Goal: Task Accomplishment & Management: Use online tool/utility

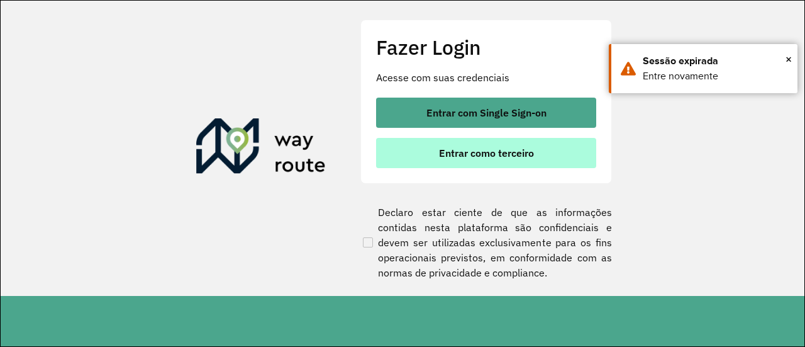
click at [518, 156] on span "Entrar como terceiro" at bounding box center [486, 153] width 95 height 10
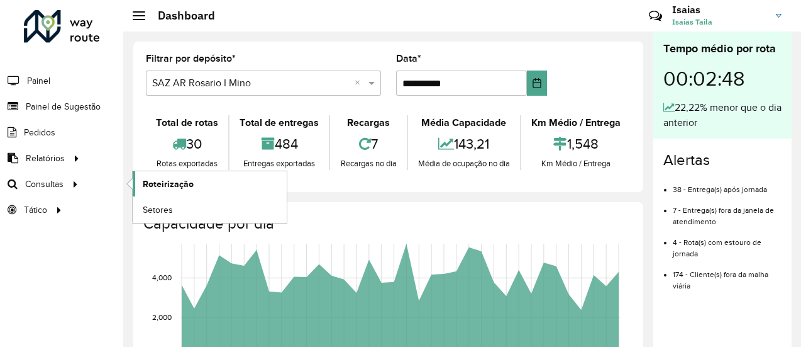
click at [164, 185] on span "Roteirização" at bounding box center [168, 183] width 51 height 13
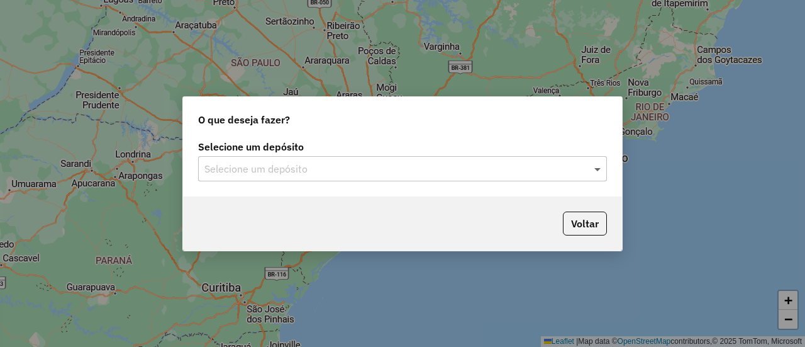
click at [598, 170] on span at bounding box center [599, 168] width 16 height 15
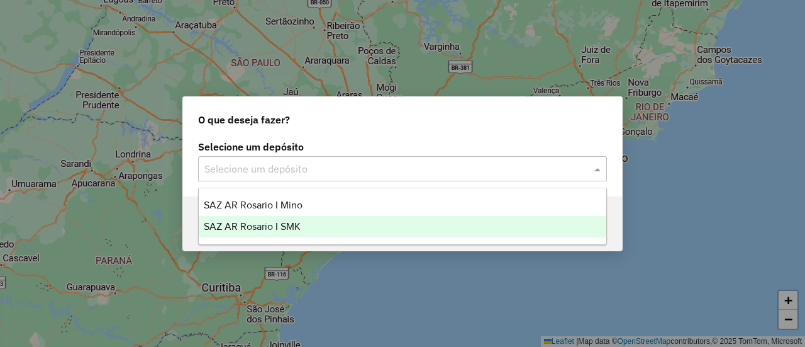
click at [290, 225] on span "SAZ AR Rosario I SMK" at bounding box center [252, 226] width 97 height 11
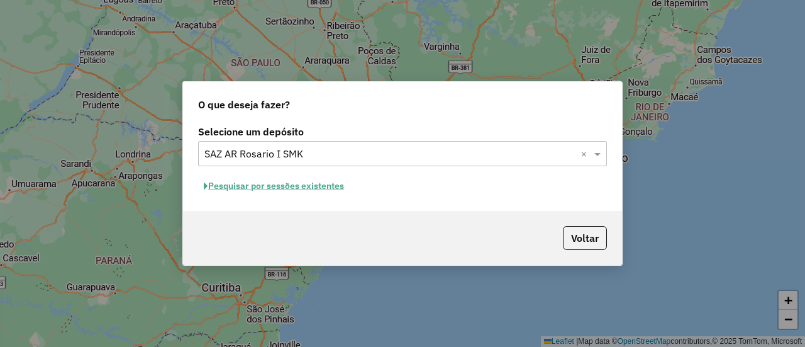
click at [311, 184] on button "Pesquisar por sessões existentes" at bounding box center [274, 186] width 152 height 20
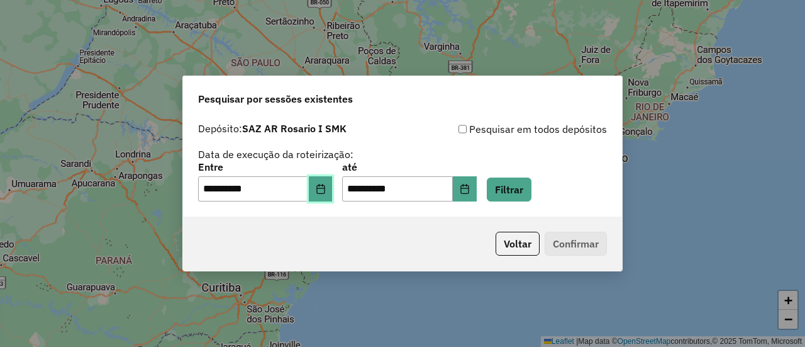
click at [326, 187] on icon "Choose Date" at bounding box center [321, 189] width 10 height 10
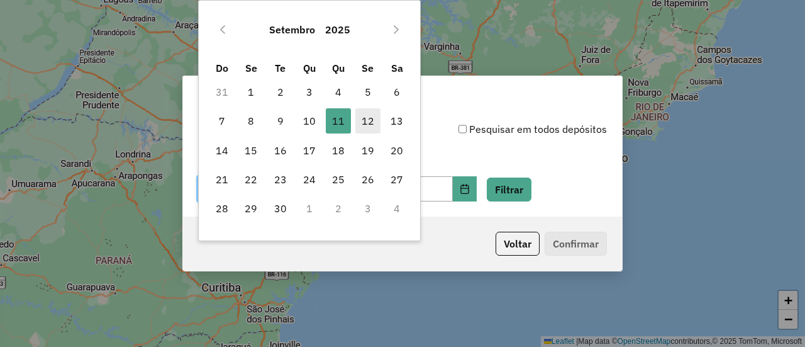
click at [367, 116] on span "12" at bounding box center [367, 120] width 25 height 25
type input "**********"
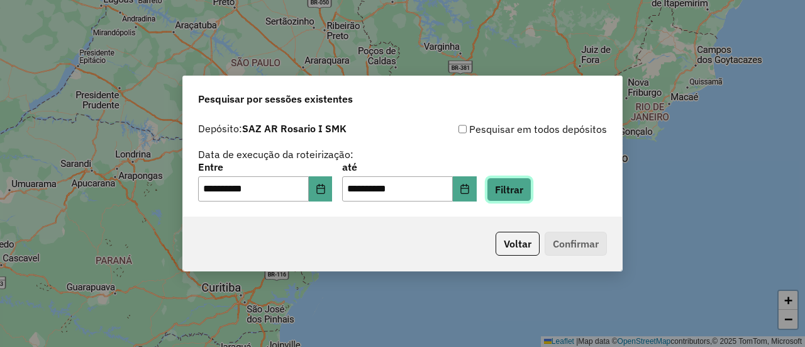
click at [532, 189] on button "Filtrar" at bounding box center [509, 189] width 45 height 24
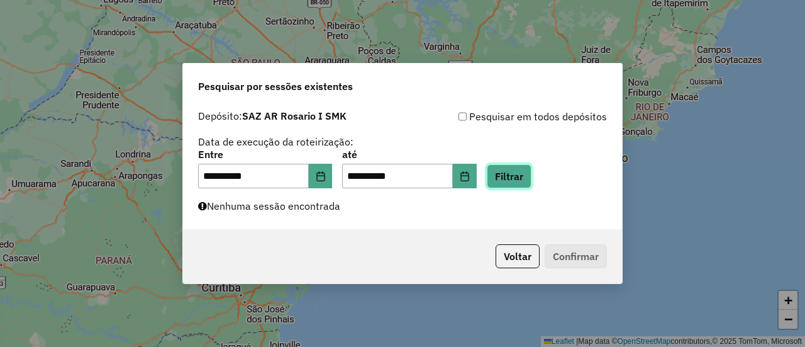
click at [528, 179] on button "Filtrar" at bounding box center [509, 176] width 45 height 24
click at [525, 175] on button "Filtrar" at bounding box center [509, 176] width 45 height 24
click at [528, 177] on button "Filtrar" at bounding box center [509, 176] width 45 height 24
click at [525, 177] on button "Filtrar" at bounding box center [509, 176] width 45 height 24
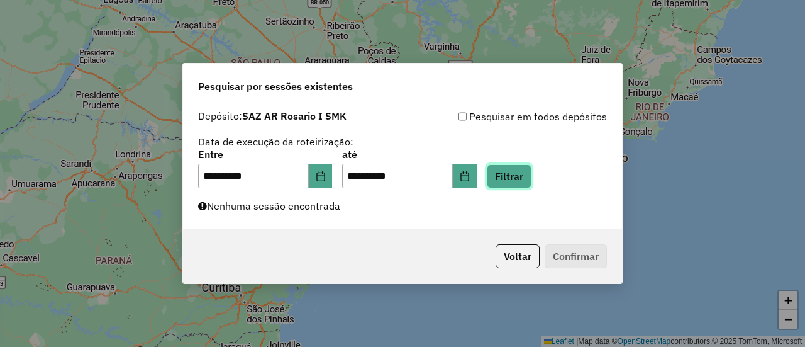
click at [525, 175] on button "Filtrar" at bounding box center [509, 176] width 45 height 24
drag, startPoint x: 527, startPoint y: 177, endPoint x: 553, endPoint y: 182, distance: 26.8
click at [532, 178] on button "Filtrar" at bounding box center [509, 176] width 45 height 24
click at [525, 174] on button "Filtrar" at bounding box center [509, 176] width 45 height 24
click at [527, 177] on button "Filtrar" at bounding box center [509, 176] width 45 height 24
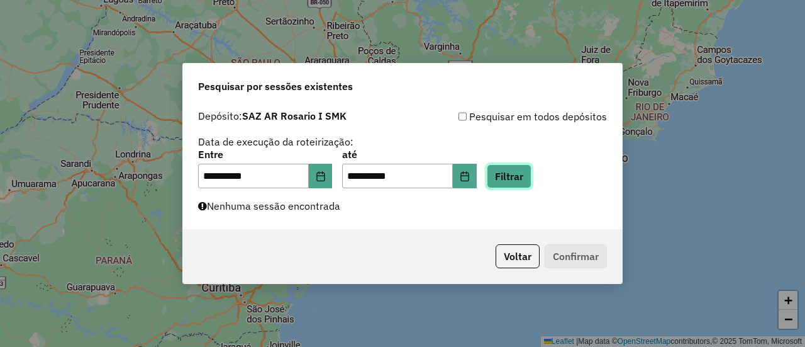
click at [526, 176] on button "Filtrar" at bounding box center [509, 176] width 45 height 24
click at [528, 176] on button "Filtrar" at bounding box center [509, 176] width 45 height 24
click at [523, 179] on button "Filtrar" at bounding box center [509, 176] width 45 height 24
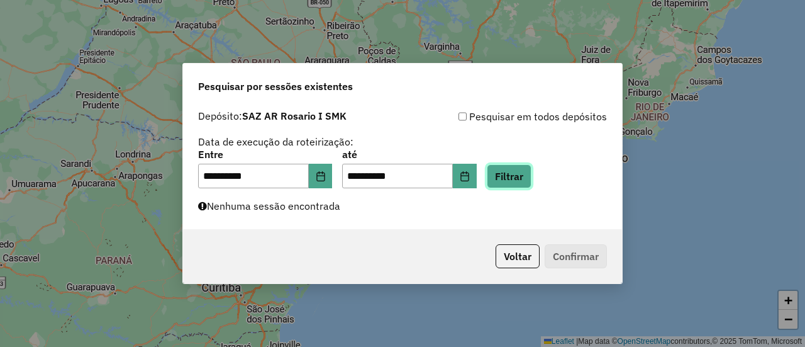
click at [523, 179] on button "Filtrar" at bounding box center [509, 176] width 45 height 24
click at [531, 176] on button "Filtrar" at bounding box center [509, 176] width 45 height 24
click at [532, 179] on button "Filtrar" at bounding box center [509, 176] width 45 height 24
click at [532, 180] on button "Filtrar" at bounding box center [509, 176] width 45 height 24
click at [527, 177] on button "Filtrar" at bounding box center [509, 176] width 45 height 24
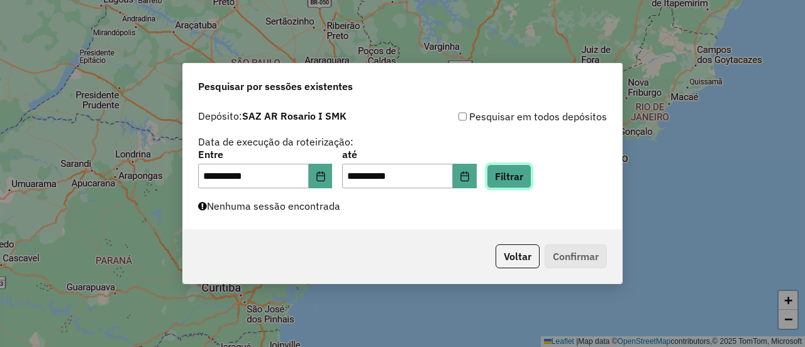
click at [532, 177] on button "Filtrar" at bounding box center [509, 176] width 45 height 24
click at [527, 177] on button "Filtrar" at bounding box center [509, 176] width 45 height 24
click at [532, 176] on button "Filtrar" at bounding box center [509, 176] width 45 height 24
click at [527, 178] on button "Filtrar" at bounding box center [509, 176] width 45 height 24
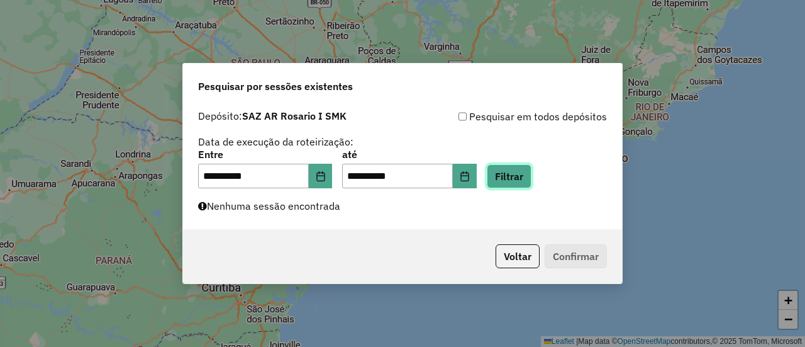
click at [525, 181] on button "Filtrar" at bounding box center [509, 176] width 45 height 24
click at [521, 169] on button "Filtrar" at bounding box center [509, 176] width 45 height 24
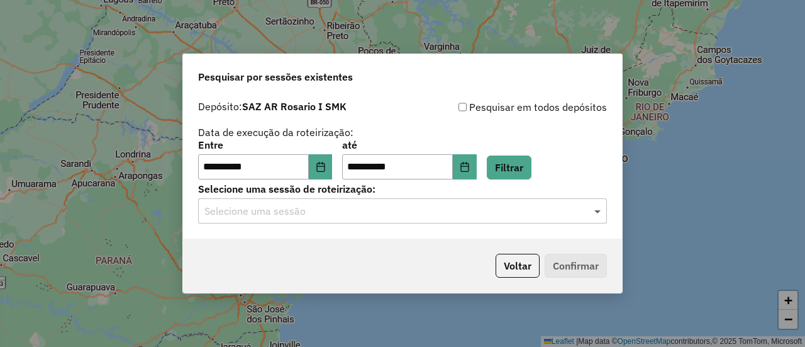
click at [596, 211] on span at bounding box center [599, 210] width 16 height 15
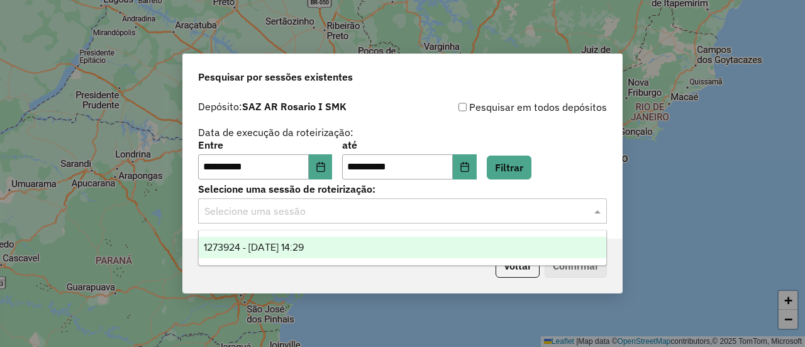
click at [304, 245] on span "1273924 - 12/09/2025 14:29" at bounding box center [254, 247] width 100 height 11
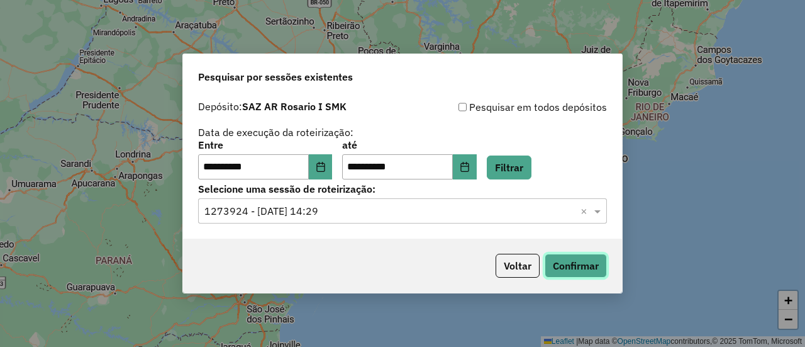
click at [579, 265] on button "Confirmar" at bounding box center [576, 266] width 62 height 24
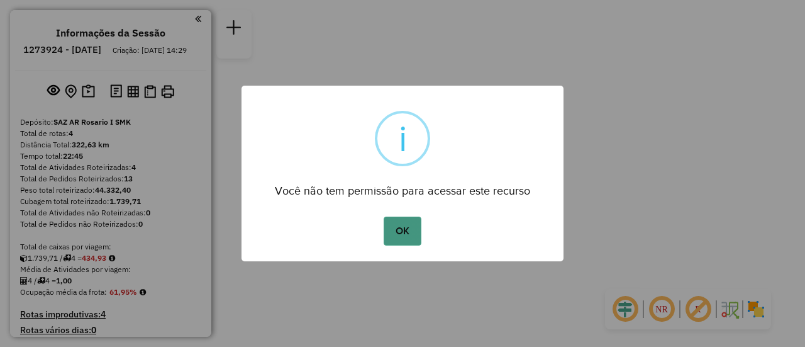
click at [408, 227] on button "OK" at bounding box center [402, 230] width 37 height 29
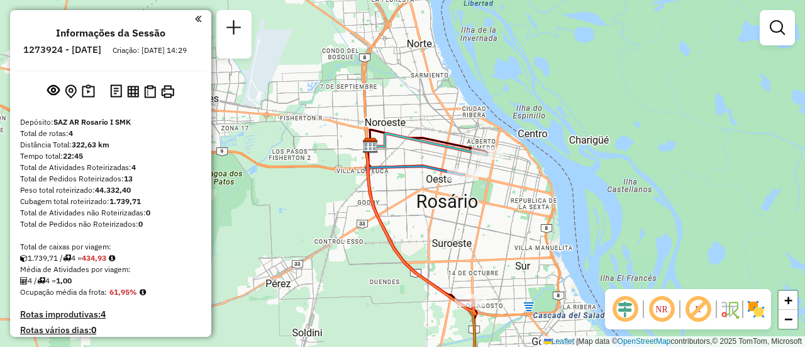
drag, startPoint x: 374, startPoint y: 105, endPoint x: 458, endPoint y: 230, distance: 150.4
click at [458, 230] on div "Janela de atendimento Grade de atendimento Capacidade Transportadoras Veículos …" at bounding box center [402, 173] width 805 height 347
select select "**********"
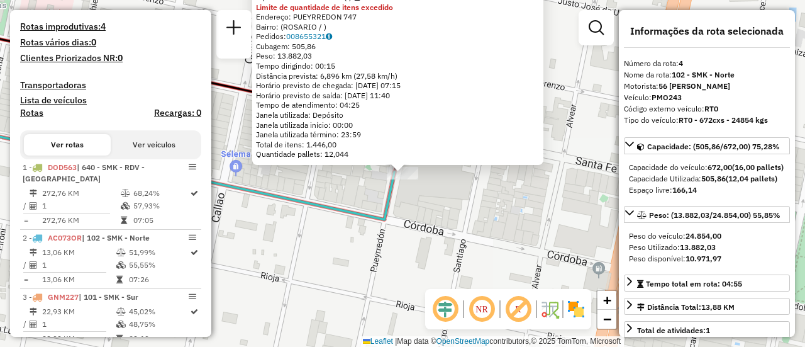
scroll to position [391, 0]
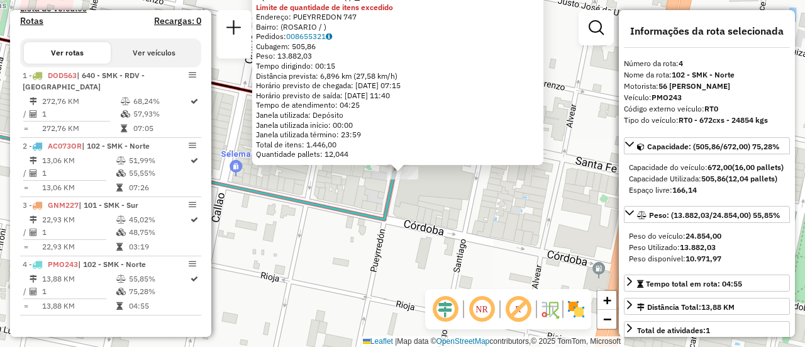
click at [463, 211] on div "0000889958 - INC S.A. Tipo de cliente: 31 - RDV (:) Limite de quantidade de ite…" at bounding box center [402, 173] width 805 height 347
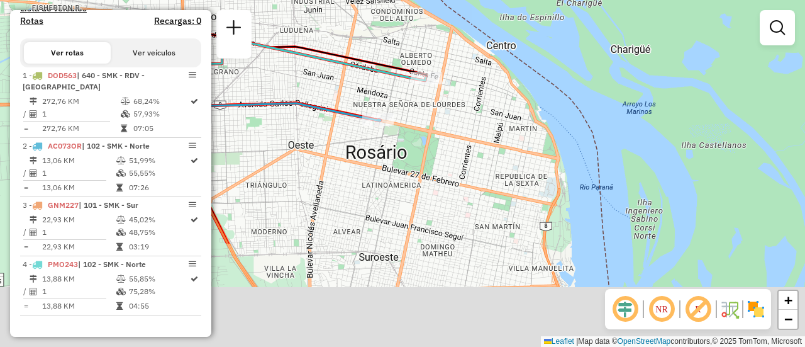
drag, startPoint x: 414, startPoint y: 248, endPoint x: 450, endPoint y: 75, distance: 176.7
click at [447, 74] on div "Janela de atendimento Grade de atendimento Capacidade Transportadoras Veículos …" at bounding box center [402, 173] width 805 height 347
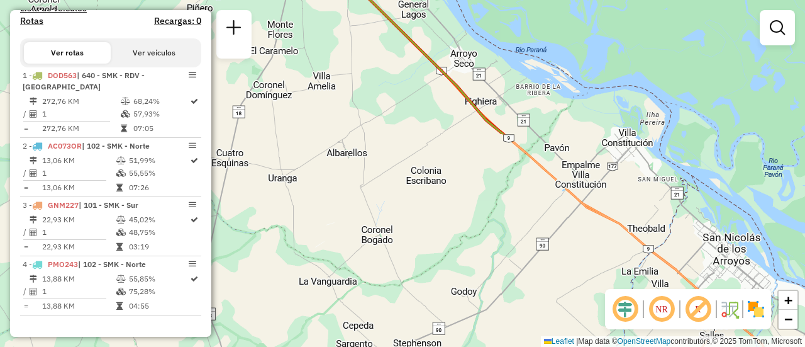
drag, startPoint x: 505, startPoint y: 235, endPoint x: 377, endPoint y: -34, distance: 298.0
click at [377, 0] on html "Aguarde... Pop-up bloqueado! Seu navegador bloqueou automáticamente a abertura …" at bounding box center [402, 173] width 805 height 347
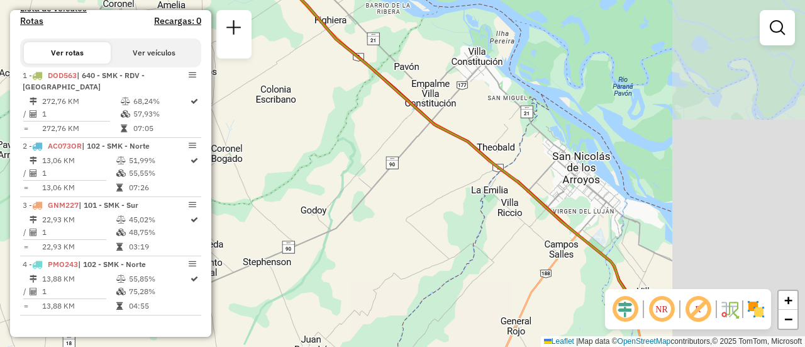
drag, startPoint x: 604, startPoint y: 233, endPoint x: 406, endPoint y: 151, distance: 214.6
click at [406, 151] on div "Janela de atendimento Grade de atendimento Capacidade Transportadoras Veículos …" at bounding box center [402, 173] width 805 height 347
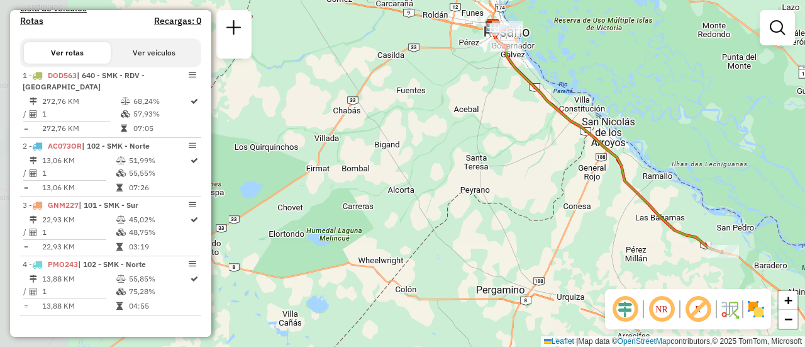
drag, startPoint x: 302, startPoint y: 203, endPoint x: 411, endPoint y: 155, distance: 118.6
click at [411, 155] on div "Janela de atendimento Grade de atendimento Capacidade Transportadoras Veículos …" at bounding box center [402, 173] width 805 height 347
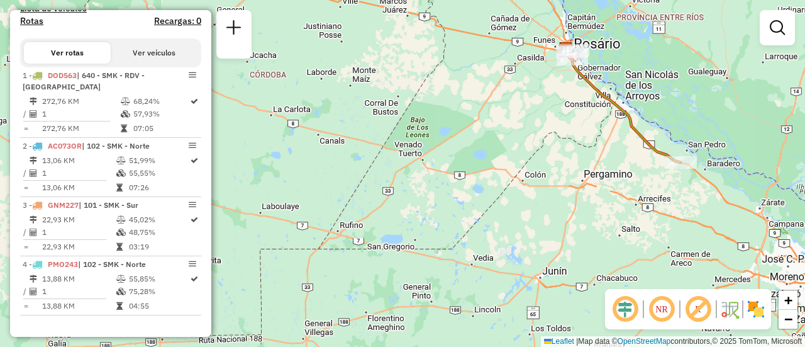
drag, startPoint x: 445, startPoint y: 254, endPoint x: 510, endPoint y: 258, distance: 64.9
click at [510, 258] on div "Janela de atendimento Grade de atendimento Capacidade Transportadoras Veículos …" at bounding box center [402, 173] width 805 height 347
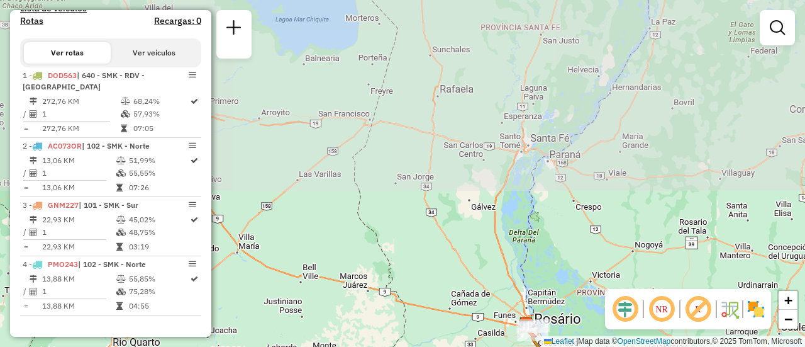
drag, startPoint x: 452, startPoint y: 142, endPoint x: 464, endPoint y: 369, distance: 228.1
click at [464, 346] on html "Aguarde... Pop-up bloqueado! Seu navegador bloqueou automáticamente a abertura …" at bounding box center [402, 173] width 805 height 347
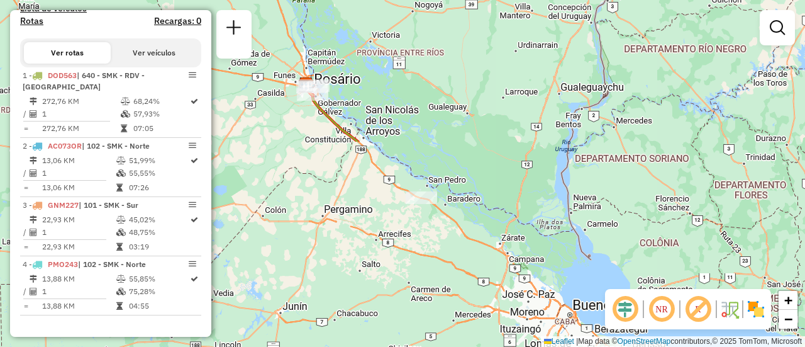
drag, startPoint x: 482, startPoint y: 277, endPoint x: 269, endPoint y: -30, distance: 374.3
click at [269, 0] on html "Aguarde... Pop-up bloqueado! Seu navegador bloqueou automáticamente a abertura …" at bounding box center [402, 173] width 805 height 347
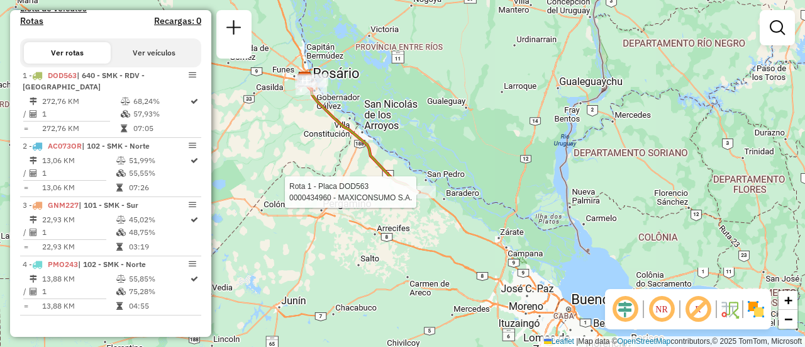
select select "**********"
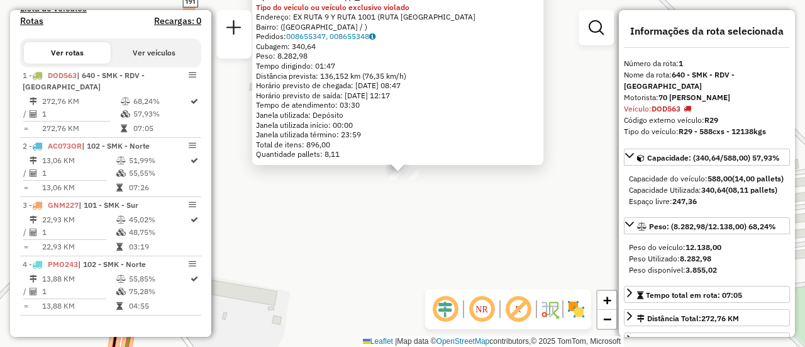
click at [453, 214] on div "0000434960 - MAXICONSUMO S.A. Tipo de cliente: 31 - RDV (:) Tipo do veículo ou …" at bounding box center [402, 173] width 805 height 347
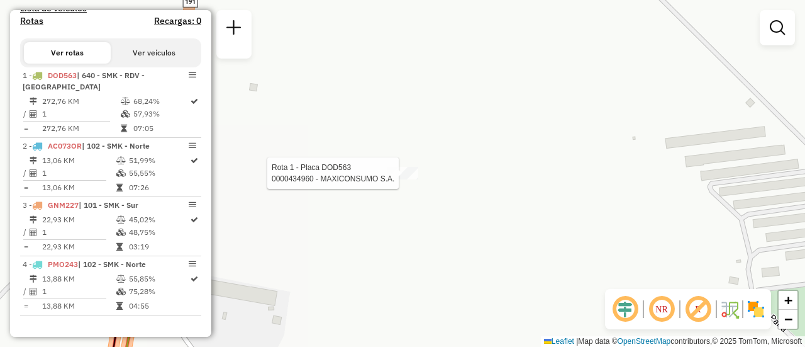
select select "**********"
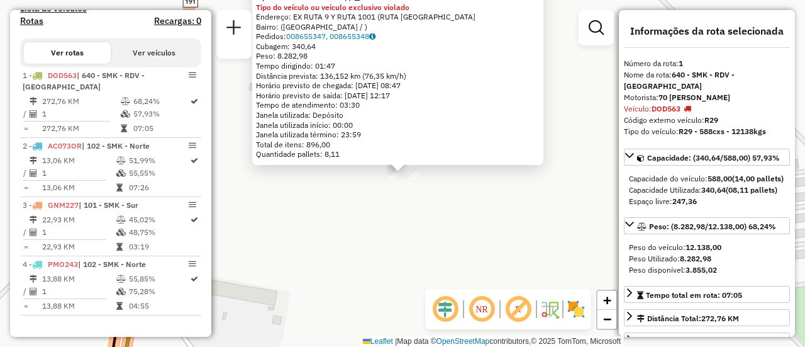
click at [384, 225] on div "0000434960 - MAXICONSUMO S.A. Tipo de cliente: 31 - RDV (:) Tipo do veículo ou …" at bounding box center [402, 173] width 805 height 347
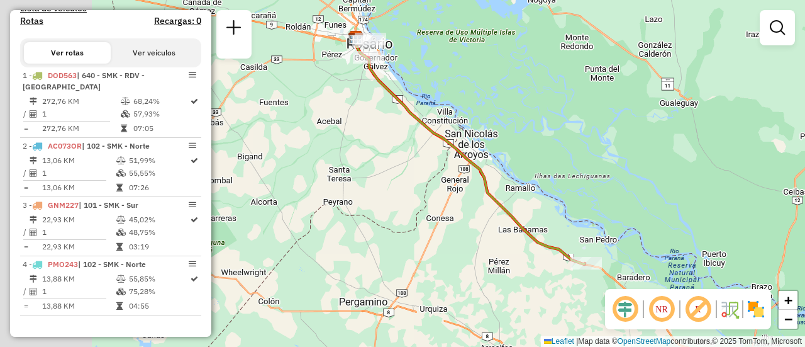
drag, startPoint x: 310, startPoint y: 161, endPoint x: 563, endPoint y: 247, distance: 267.0
click at [562, 247] on icon at bounding box center [470, 153] width 229 height 221
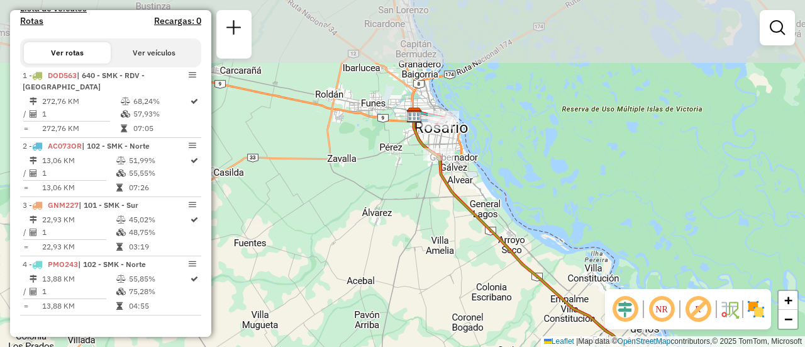
drag, startPoint x: 393, startPoint y: 89, endPoint x: 401, endPoint y: 225, distance: 136.1
click at [398, 233] on div "Rota 1 - Placa DOD563 0000434960 - MAXICONSUMO S.A. Janela de atendimento Grade…" at bounding box center [402, 173] width 805 height 347
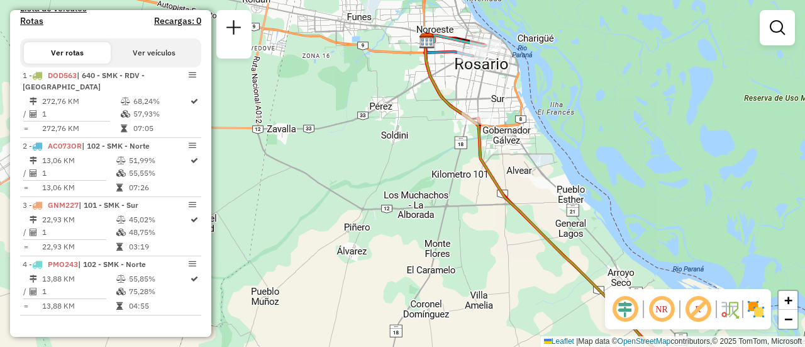
drag, startPoint x: 444, startPoint y: 113, endPoint x: 408, endPoint y: 198, distance: 91.6
click at [403, 202] on div "Rota 1 - Placa DOD563 0000434960 - MAXICONSUMO S.A. Janela de atendimento Grade…" at bounding box center [402, 173] width 805 height 347
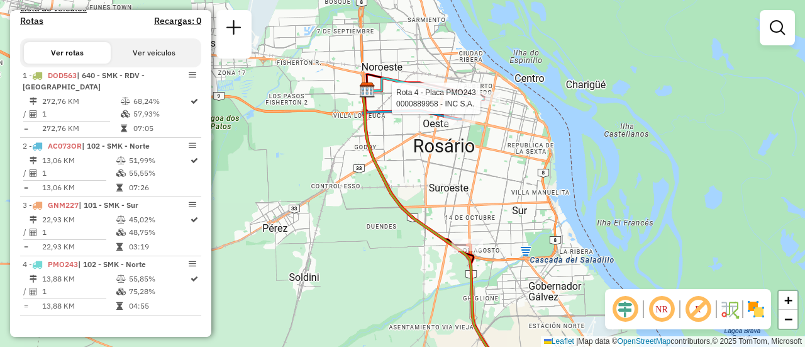
select select "**********"
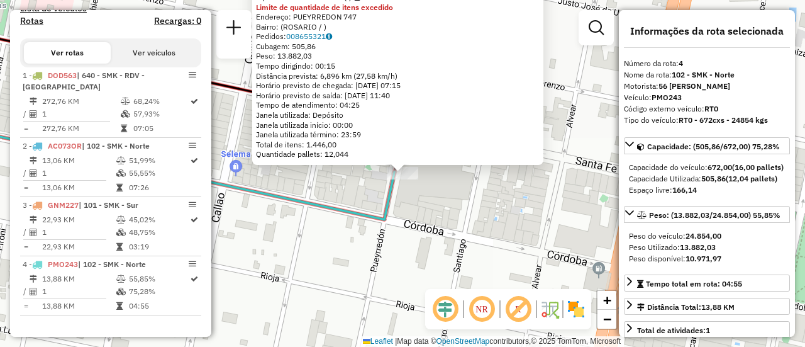
click at [378, 220] on icon at bounding box center [156, 170] width 475 height 100
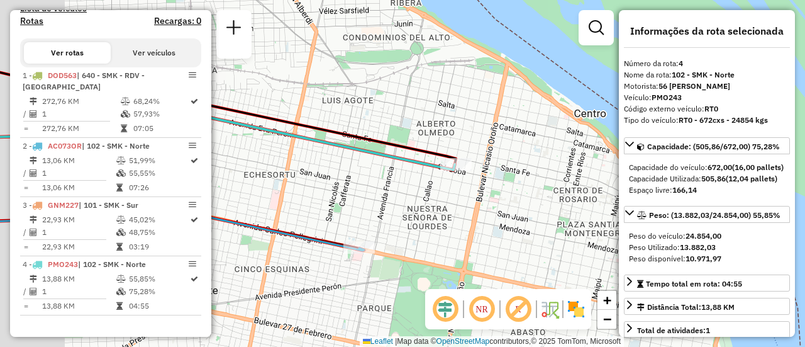
drag, startPoint x: 399, startPoint y: 248, endPoint x: 520, endPoint y: 169, distance: 144.5
click at [515, 174] on div "Janela de atendimento Grade de atendimento Capacidade Transportadoras Veículos …" at bounding box center [402, 173] width 805 height 347
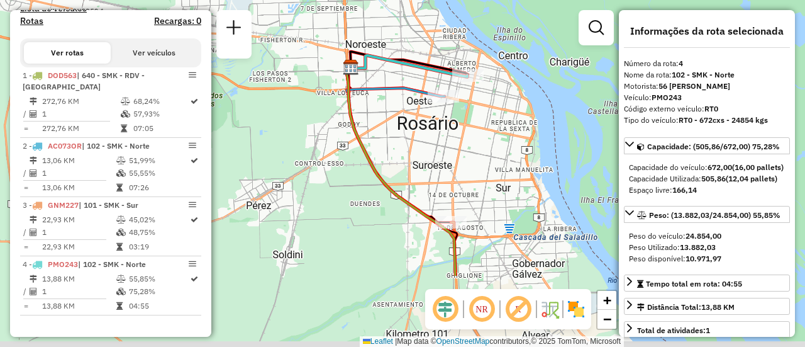
drag, startPoint x: 491, startPoint y: 264, endPoint x: 484, endPoint y: 146, distance: 118.5
click at [484, 147] on div "Janela de atendimento Grade de atendimento Capacidade Transportadoras Veículos …" at bounding box center [402, 173] width 805 height 347
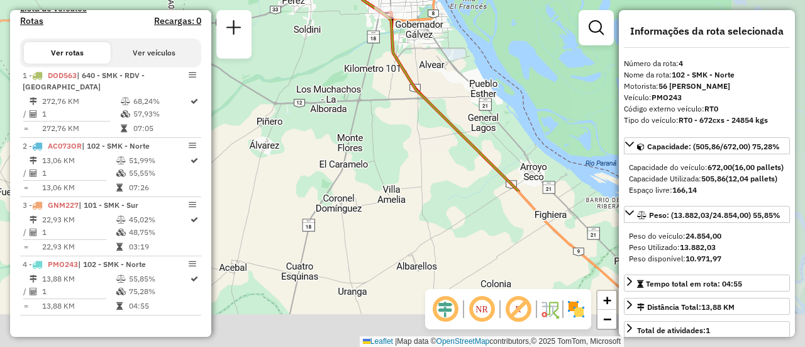
drag, startPoint x: 433, startPoint y: 230, endPoint x: 370, endPoint y: 72, distance: 169.6
click at [370, 72] on div "Janela de atendimento Grade de atendimento Capacidade Transportadoras Veículos …" at bounding box center [402, 173] width 805 height 347
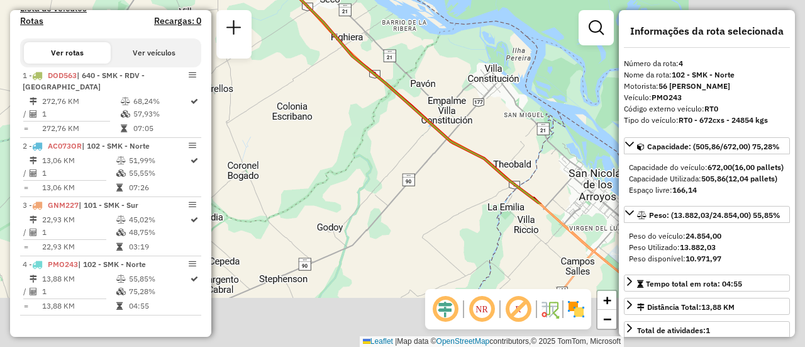
drag, startPoint x: 488, startPoint y: 242, endPoint x: 254, endPoint y: 47, distance: 305.1
click at [254, 47] on div "Janela de atendimento Grade de atendimento Capacidade Transportadoras Veículos …" at bounding box center [402, 173] width 805 height 347
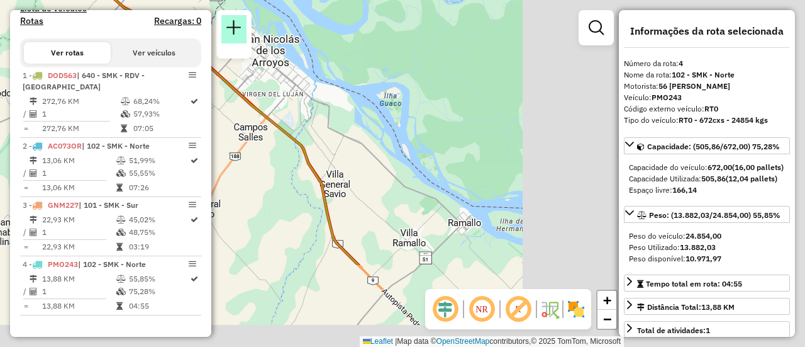
drag, startPoint x: 254, startPoint y: 51, endPoint x: 223, endPoint y: 40, distance: 32.6
click at [212, 40] on div "Janela de atendimento Grade de atendimento Capacidade Transportadoras Veículos …" at bounding box center [402, 173] width 805 height 347
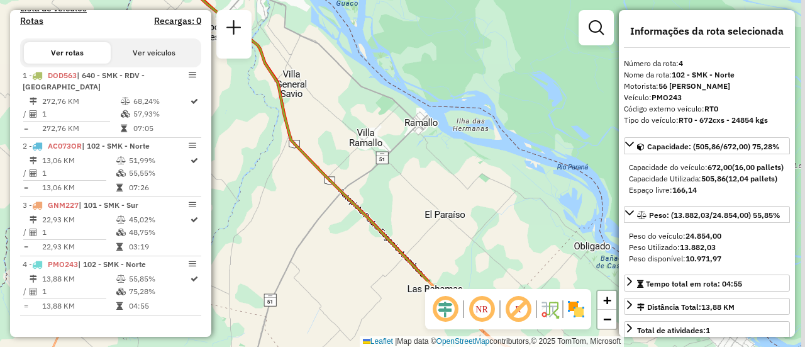
drag, startPoint x: 445, startPoint y: 227, endPoint x: 388, endPoint y: 20, distance: 214.6
click at [370, 0] on html "Aguarde... Pop-up bloqueado! Seu navegador bloqueou automáticamente a abertura …" at bounding box center [402, 173] width 805 height 347
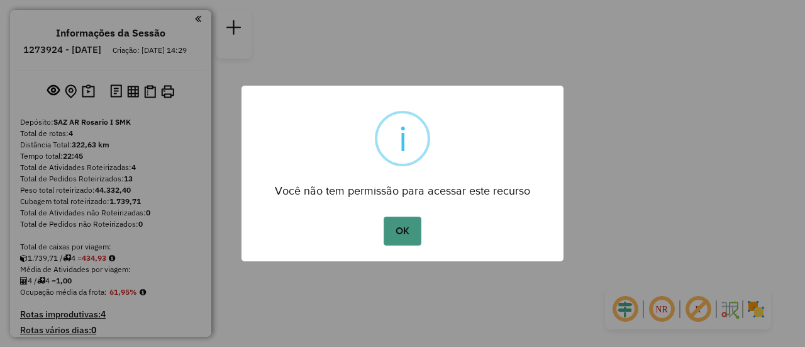
click at [408, 233] on button "OK" at bounding box center [402, 230] width 37 height 29
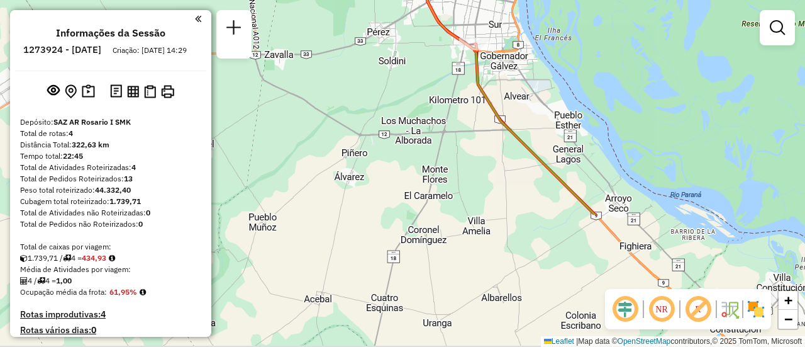
drag, startPoint x: 391, startPoint y: 176, endPoint x: 416, endPoint y: 5, distance: 172.3
click at [416, 5] on div "Janela de atendimento Grade de atendimento Capacidade Transportadoras Veículos …" at bounding box center [402, 173] width 805 height 347
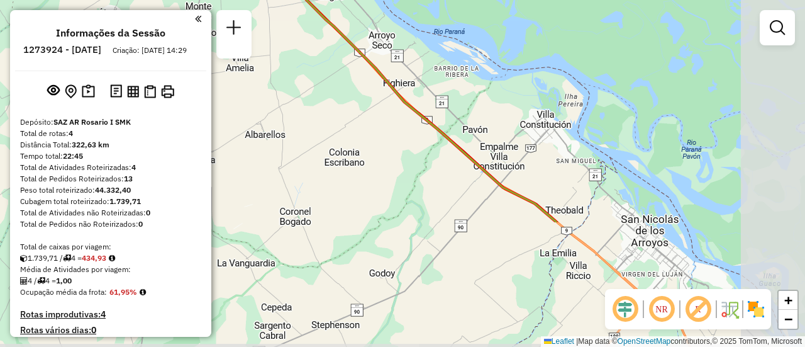
drag, startPoint x: 530, startPoint y: 179, endPoint x: 298, endPoint y: 20, distance: 281.4
click at [298, 20] on div "Janela de atendimento Grade de atendimento Capacidade Transportadoras Veículos …" at bounding box center [402, 173] width 805 height 347
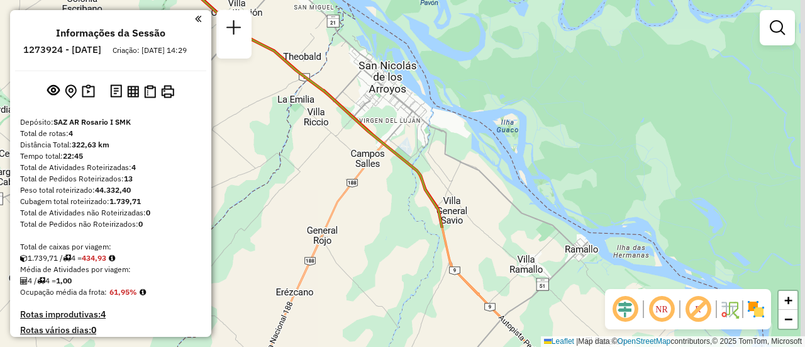
drag, startPoint x: 605, startPoint y: 203, endPoint x: 343, endPoint y: 50, distance: 302.8
click at [343, 50] on div "Janela de atendimento Grade de atendimento Capacidade Transportadoras Veículos …" at bounding box center [402, 173] width 805 height 347
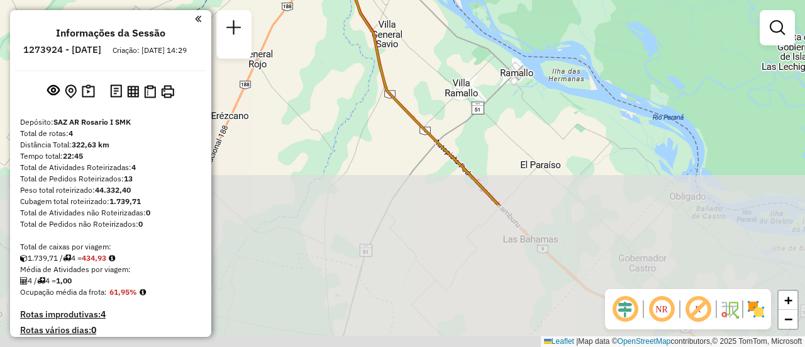
drag, startPoint x: 481, startPoint y: 223, endPoint x: 394, endPoint y: -14, distance: 252.8
click at [394, 0] on html "Aguarde... Pop-up bloqueado! Seu navegador bloqueou automáticamente a abertura …" at bounding box center [402, 173] width 805 height 347
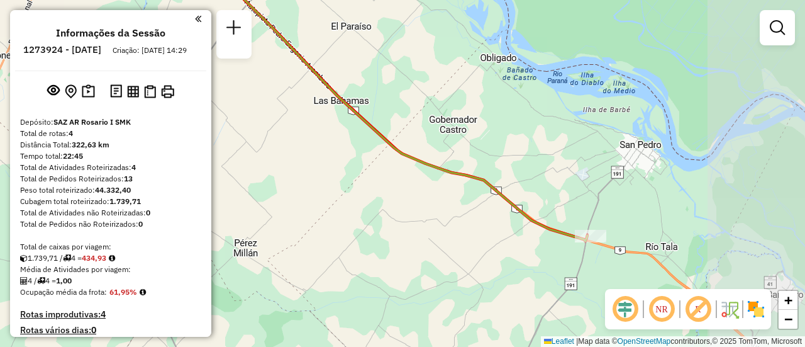
drag, startPoint x: 593, startPoint y: 198, endPoint x: 468, endPoint y: 150, distance: 133.6
click at [468, 150] on div "Janela de atendimento Grade de atendimento Capacidade Transportadoras Veículos …" at bounding box center [402, 173] width 805 height 347
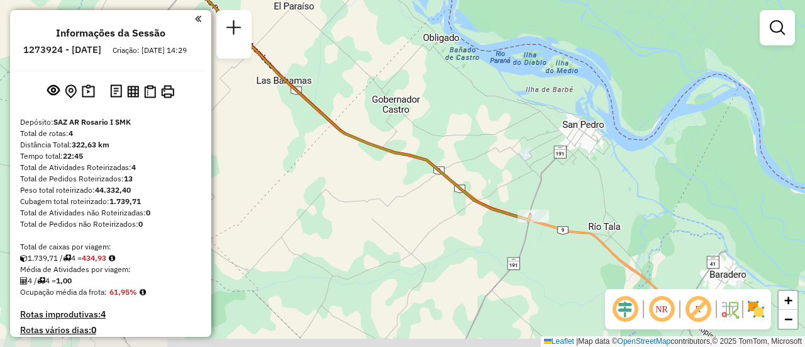
drag, startPoint x: 696, startPoint y: 231, endPoint x: 642, endPoint y: 211, distance: 57.5
click at [642, 211] on div "Janela de atendimento Grade de atendimento Capacidade Transportadoras Veículos …" at bounding box center [402, 173] width 805 height 347
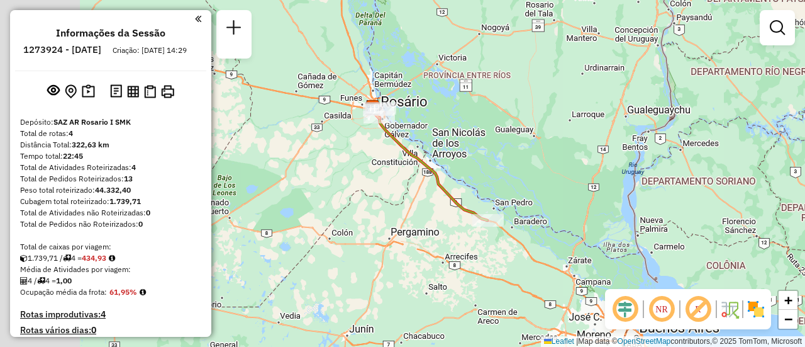
drag, startPoint x: 355, startPoint y: 147, endPoint x: 674, endPoint y: 189, distance: 321.8
click at [661, 186] on div "Janela de atendimento Grade de atendimento Capacidade Transportadoras Veículos …" at bounding box center [402, 173] width 805 height 347
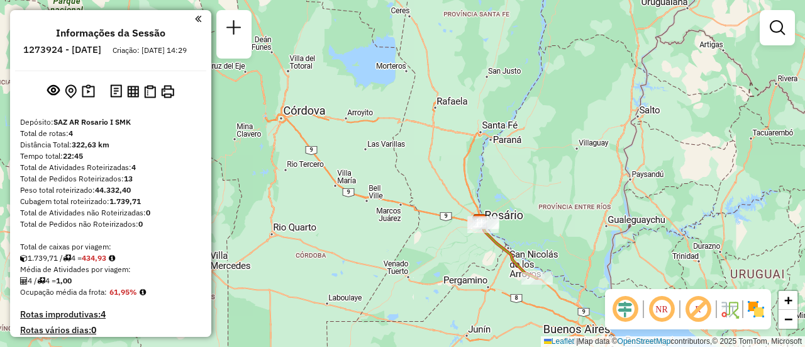
drag, startPoint x: 362, startPoint y: 215, endPoint x: 406, endPoint y: 279, distance: 78.3
click at [406, 279] on div "Janela de atendimento Grade de atendimento Capacidade Transportadoras Veículos …" at bounding box center [402, 173] width 805 height 347
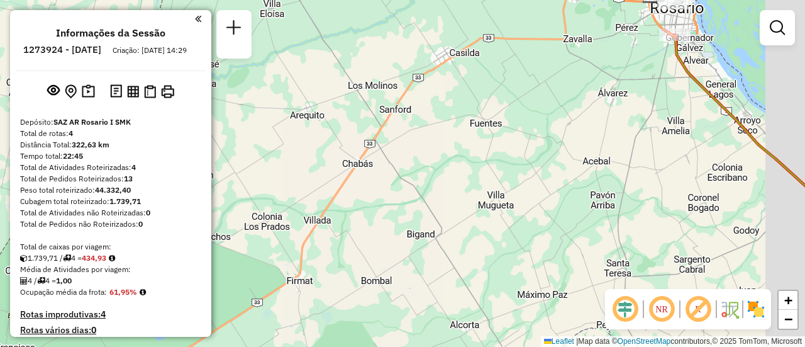
drag, startPoint x: 668, startPoint y: 89, endPoint x: 520, endPoint y: 337, distance: 288.9
click at [520, 337] on div "Janela de atendimento Grade de atendimento Capacidade Transportadoras Veículos …" at bounding box center [402, 173] width 805 height 347
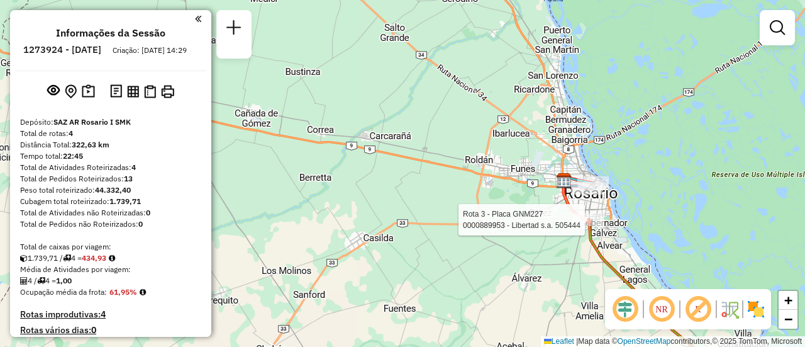
select select "**********"
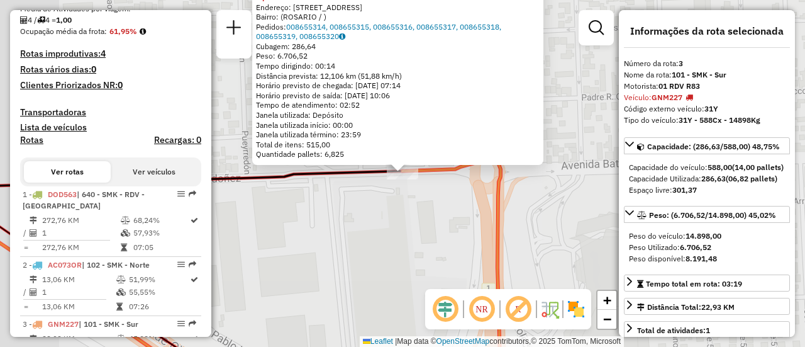
scroll to position [391, 0]
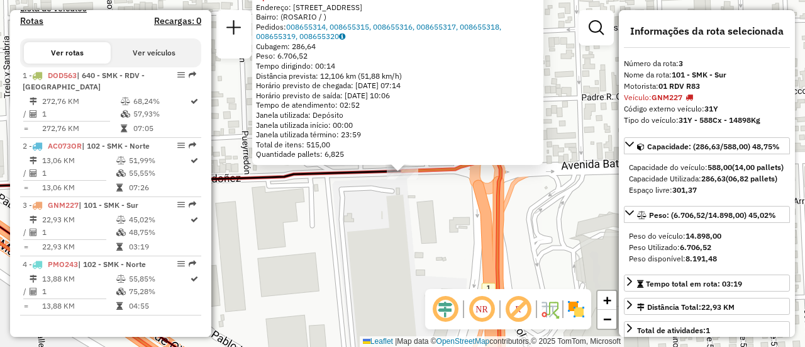
click at [381, 233] on div "0000889953 - Libertad s.a. 505444 Tipo de cliente: 31 - RDV (:) Tipo do veículo…" at bounding box center [402, 173] width 805 height 347
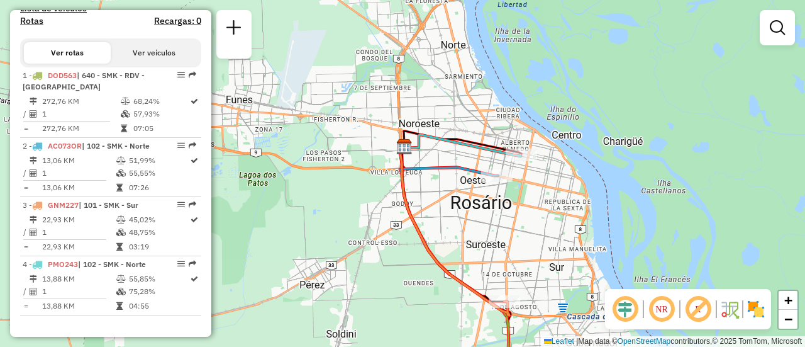
drag, startPoint x: 396, startPoint y: 160, endPoint x: 458, endPoint y: 257, distance: 114.3
click at [458, 257] on div "Janela de atendimento Grade de atendimento Capacidade Transportadoras Veículos …" at bounding box center [402, 173] width 805 height 347
